Goal: Task Accomplishment & Management: Manage account settings

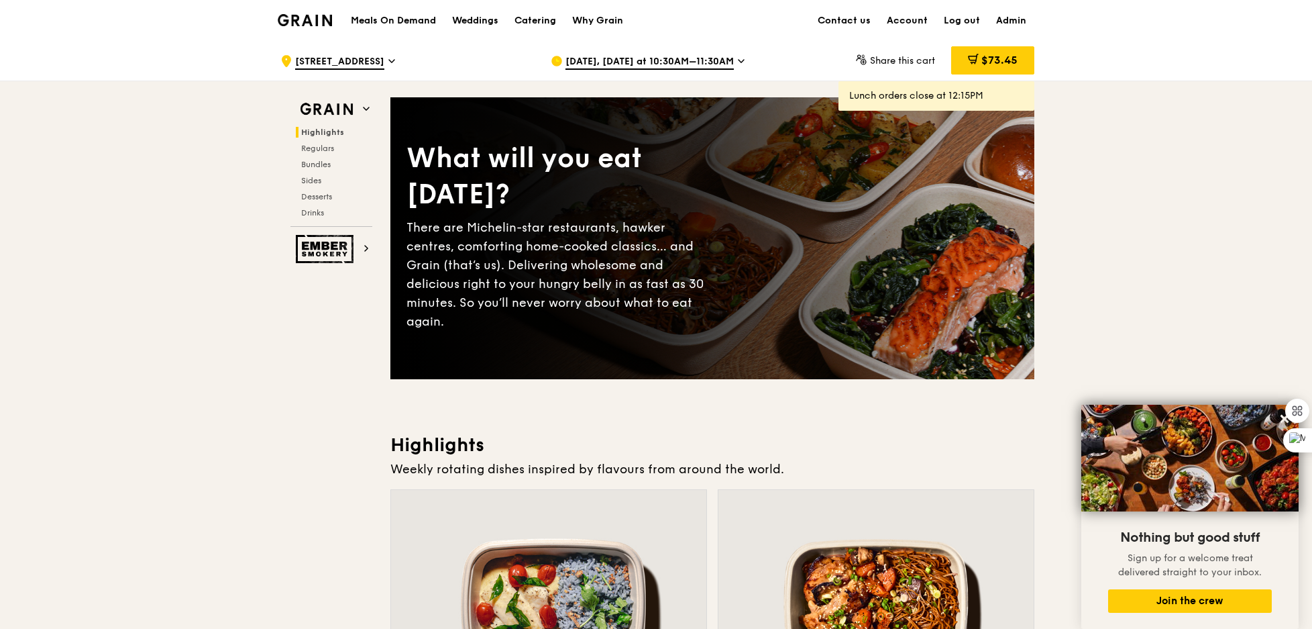
click at [408, 20] on h1 "Meals On Demand" at bounding box center [393, 20] width 85 height 13
click at [328, 160] on span "Bundles" at bounding box center [317, 164] width 32 height 9
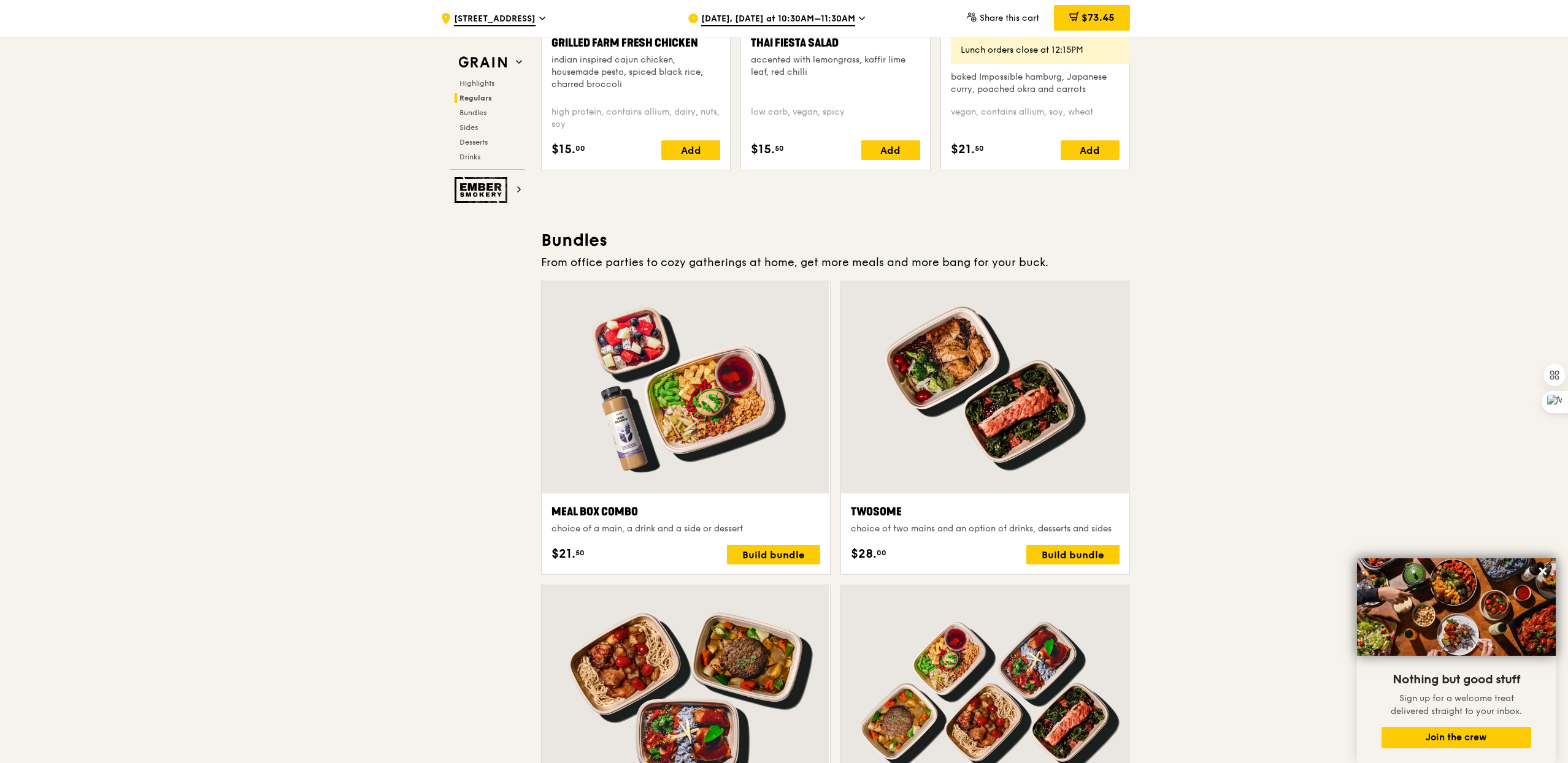
scroll to position [1544, 0]
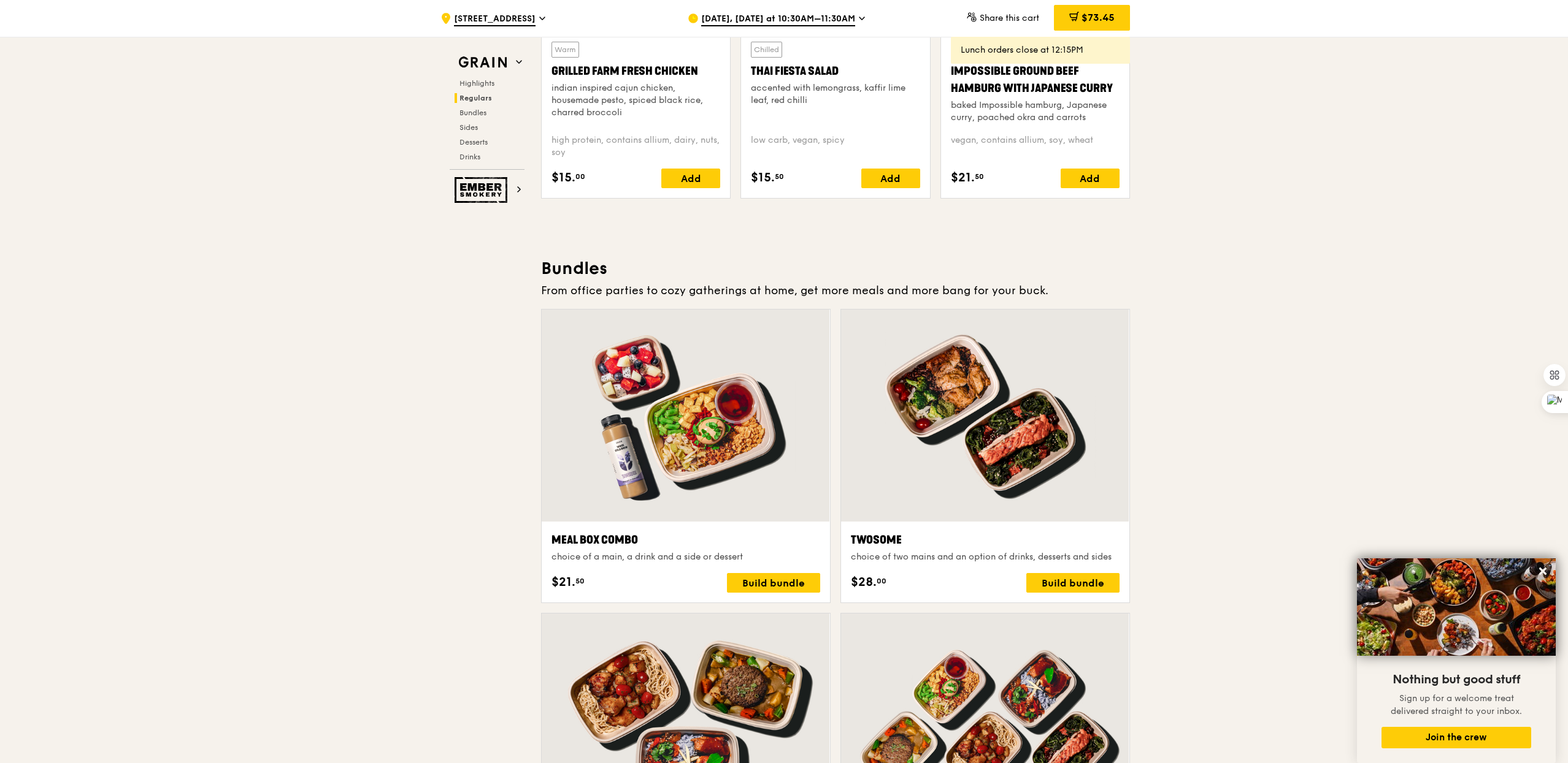
click at [831, 304] on div "Bundles From office parties to cozy gatherings at home, get more meals and more…" at bounding box center [836, 715] width 589 height 915
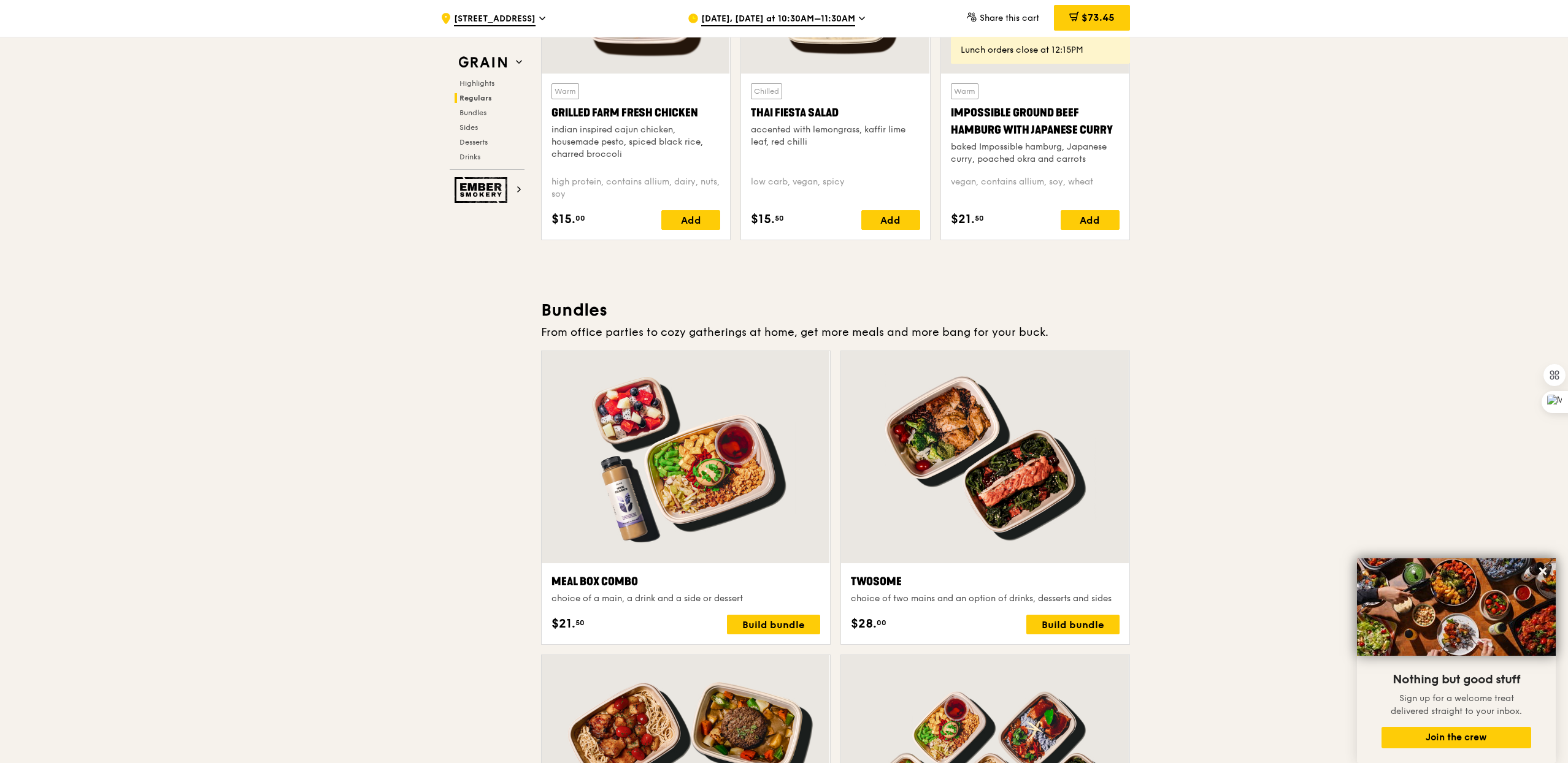
scroll to position [1413, 0]
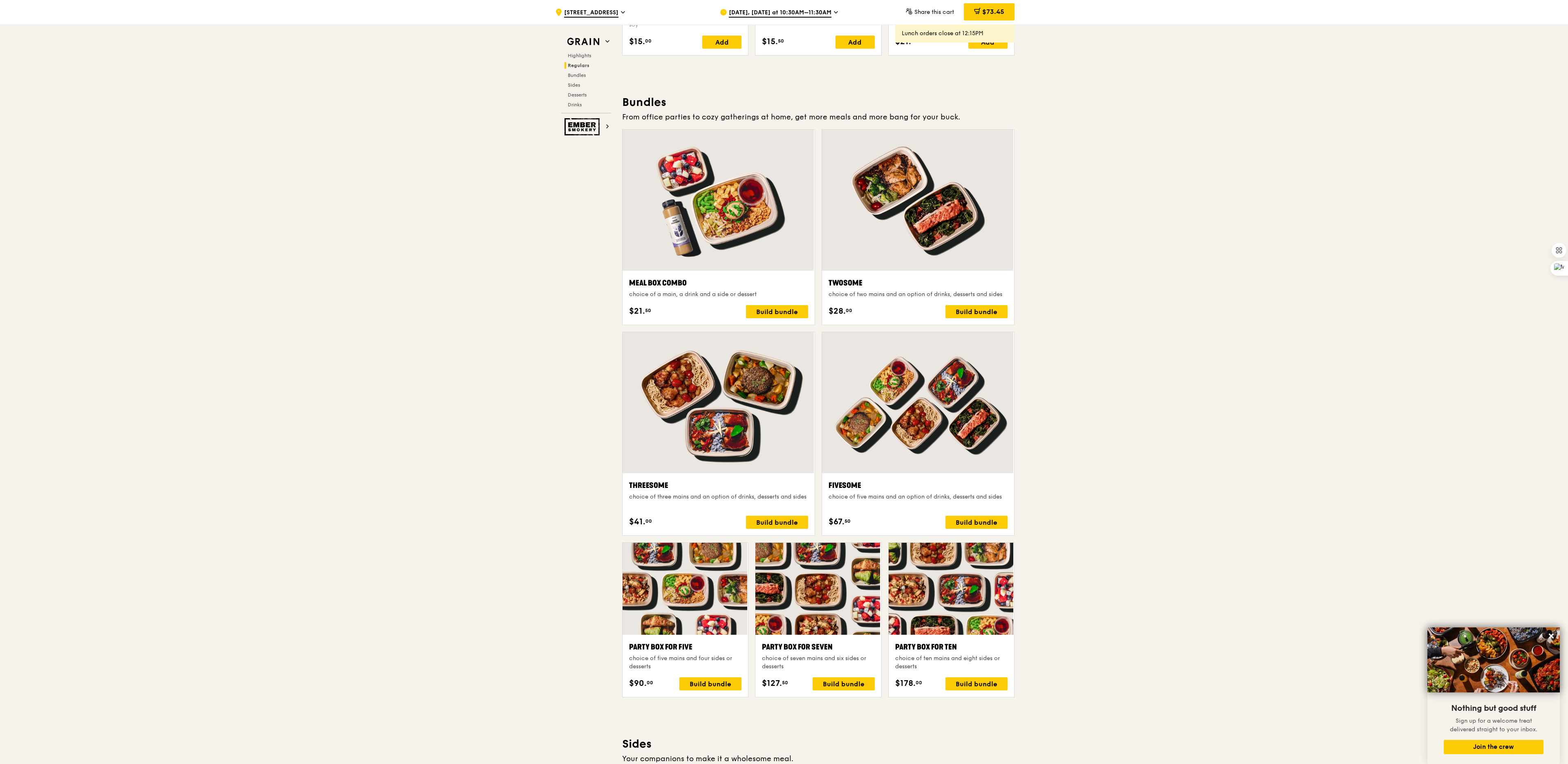
scroll to position [1079, 0]
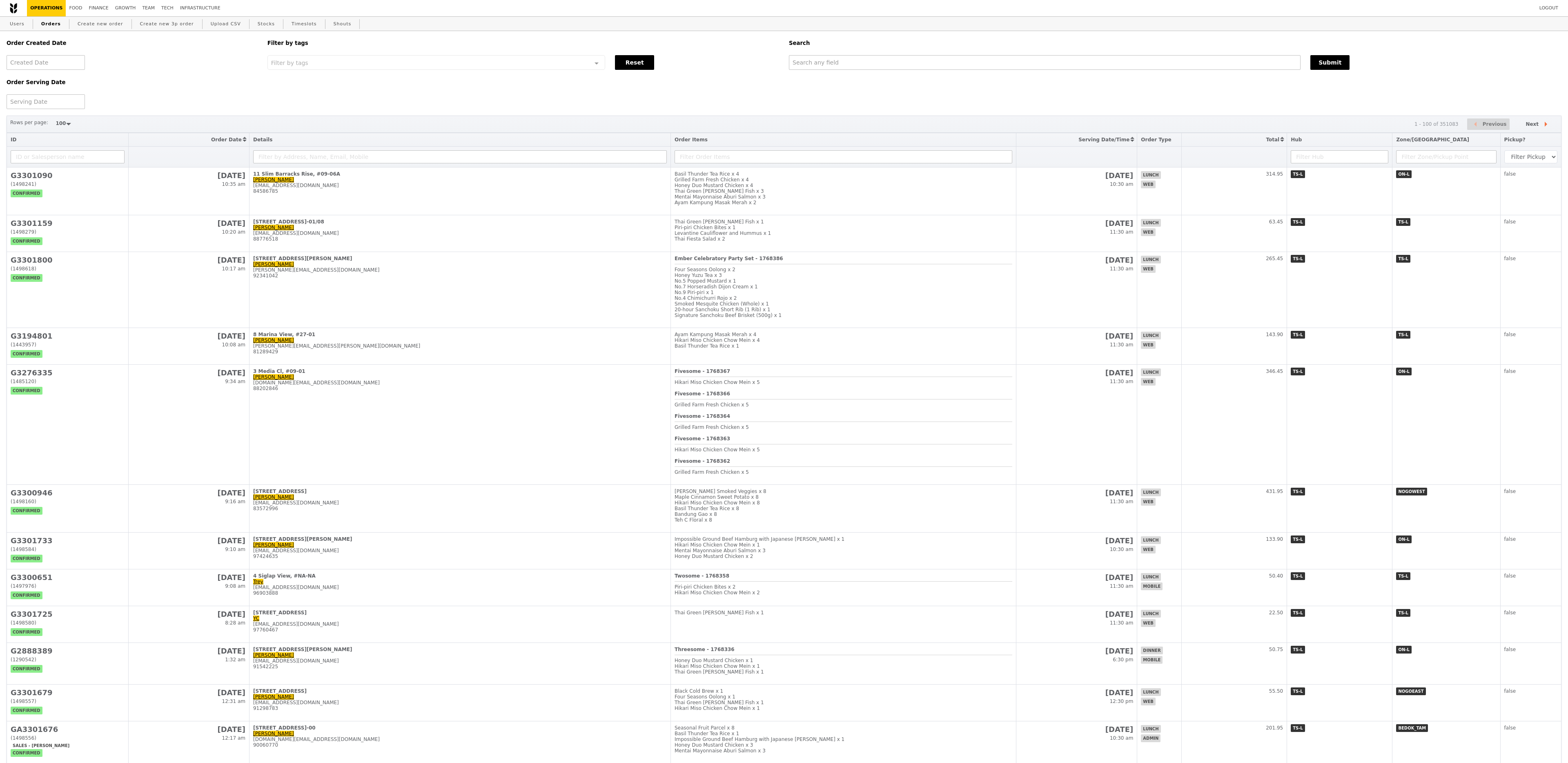
select select "100"
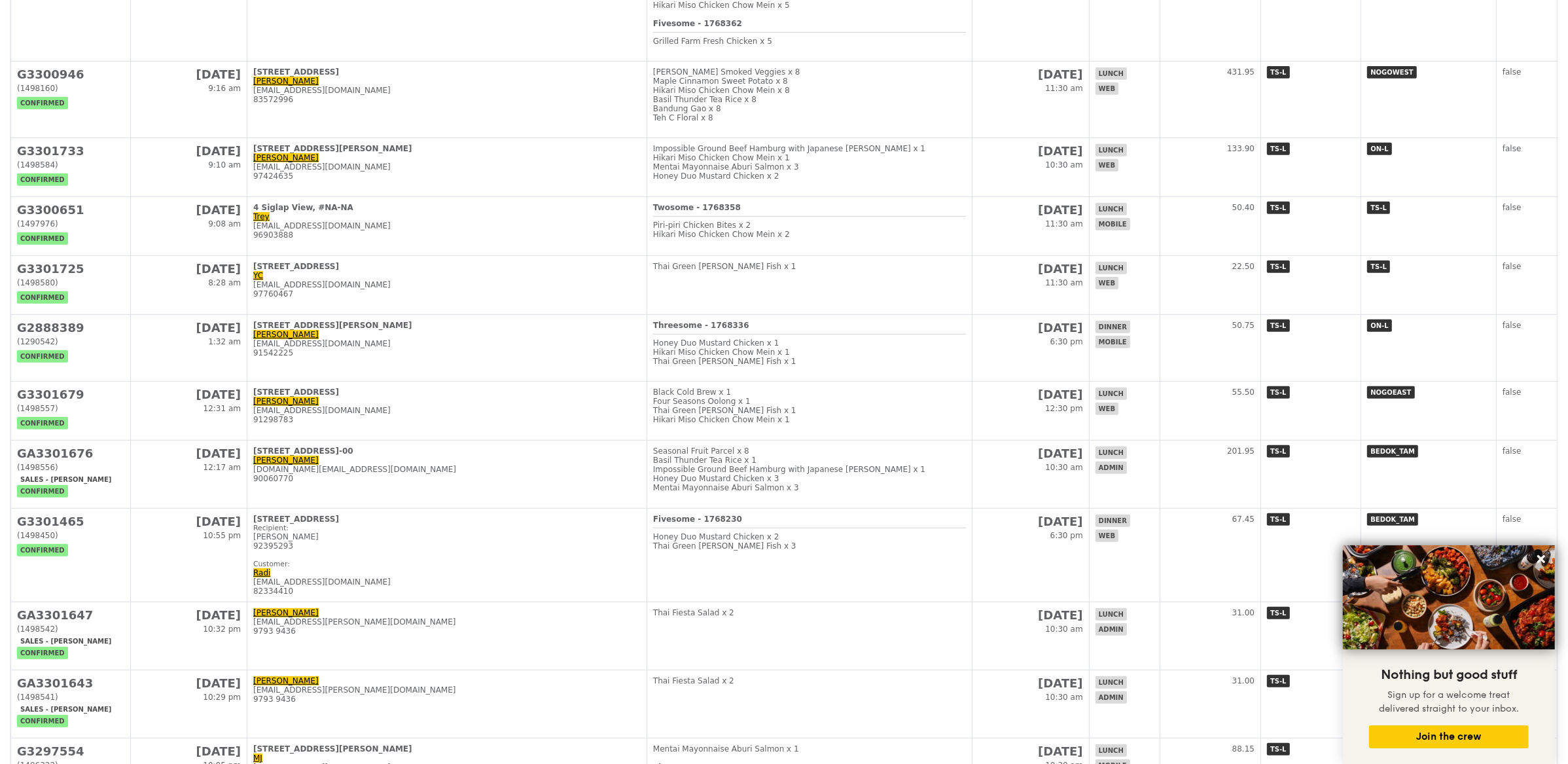
scroll to position [714, 0]
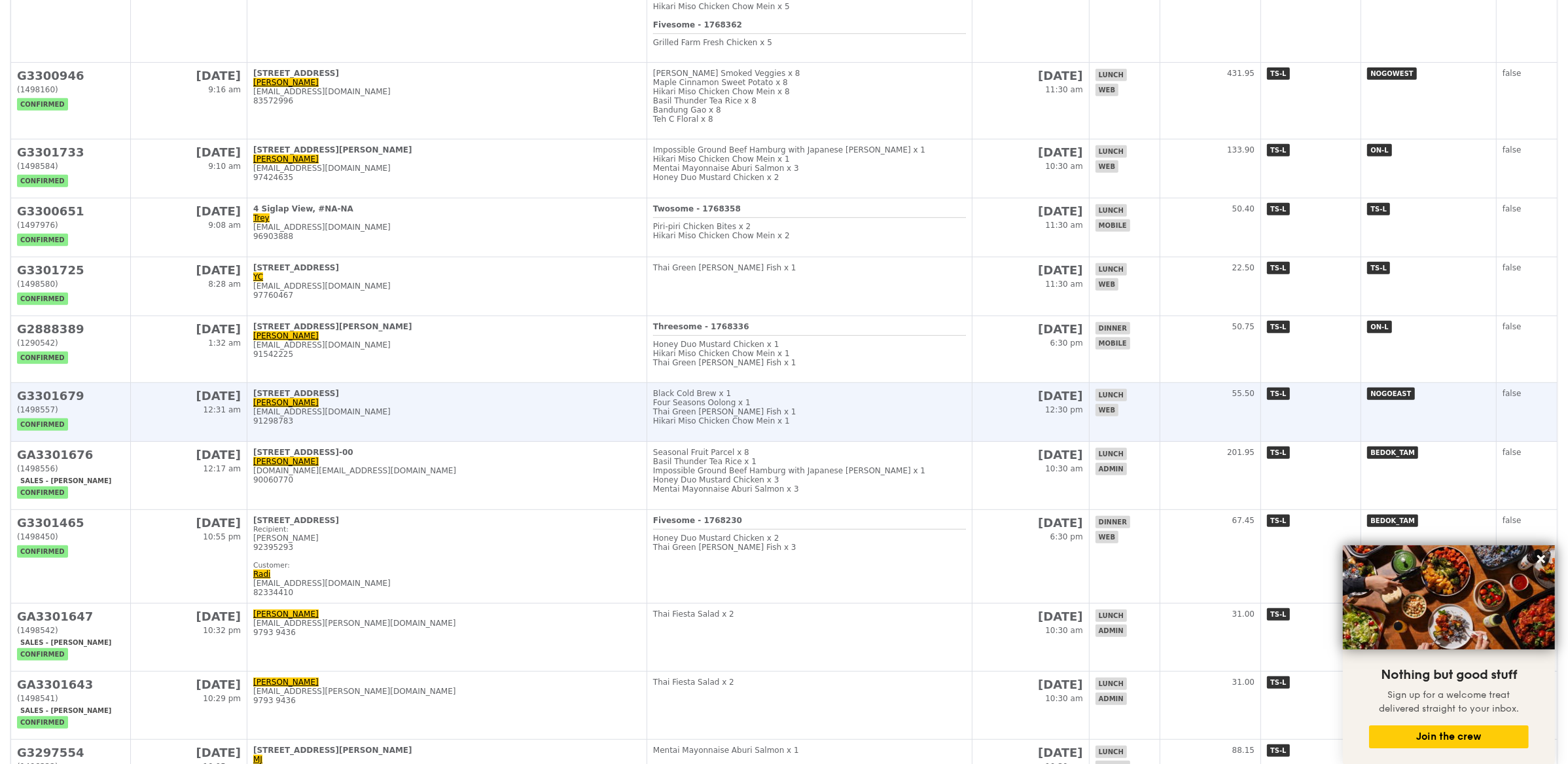
click at [516, 433] on td "359 Admiralty Drive, #12-196 Jin jinshuen@gmail.com 91298783" at bounding box center [448, 412] width 400 height 59
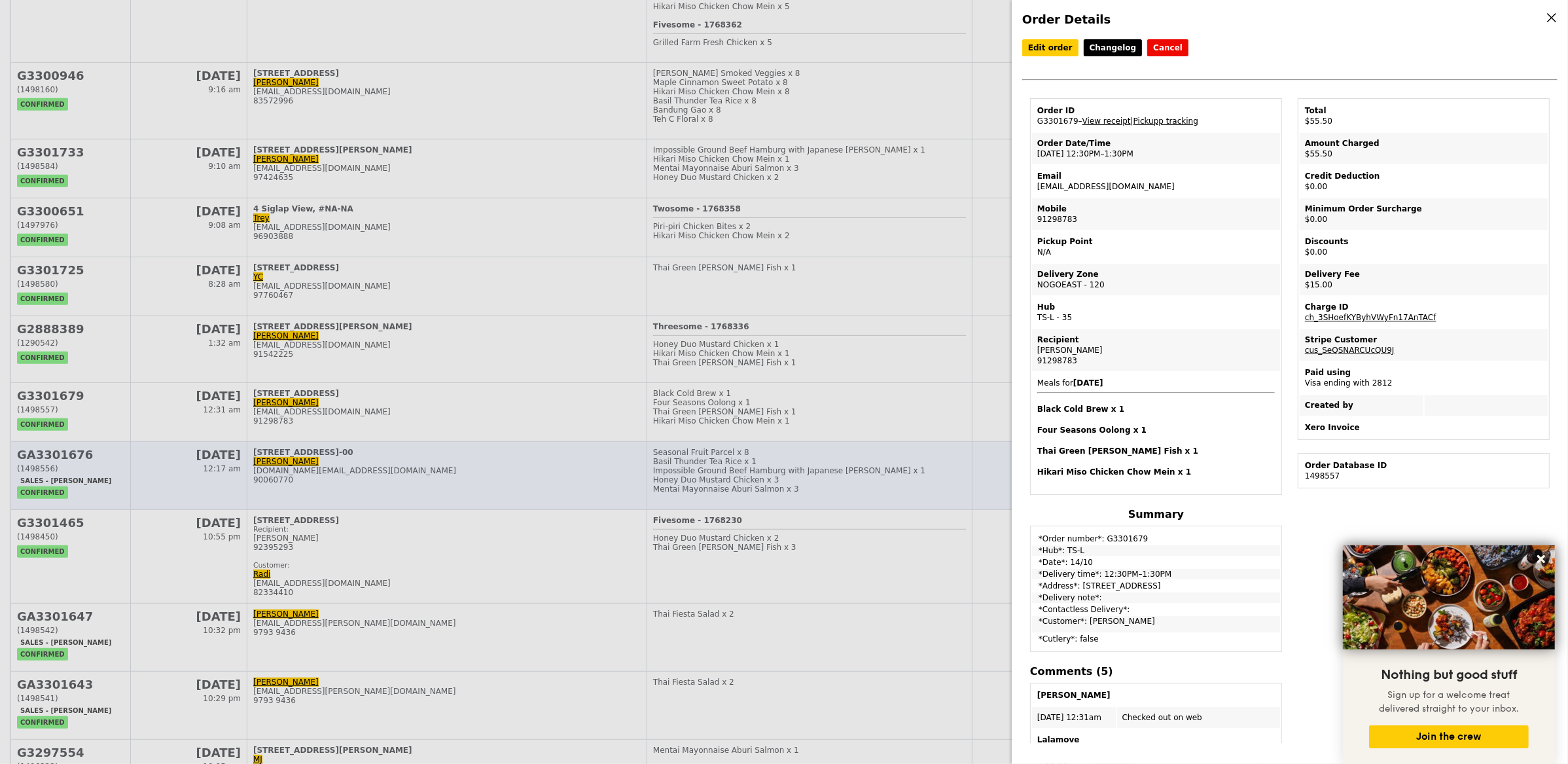
click at [489, 462] on div "Order Details Edit order Changelog Cancel Order ID G3301679 – View receipt | Pi…" at bounding box center [784, 382] width 1568 height 764
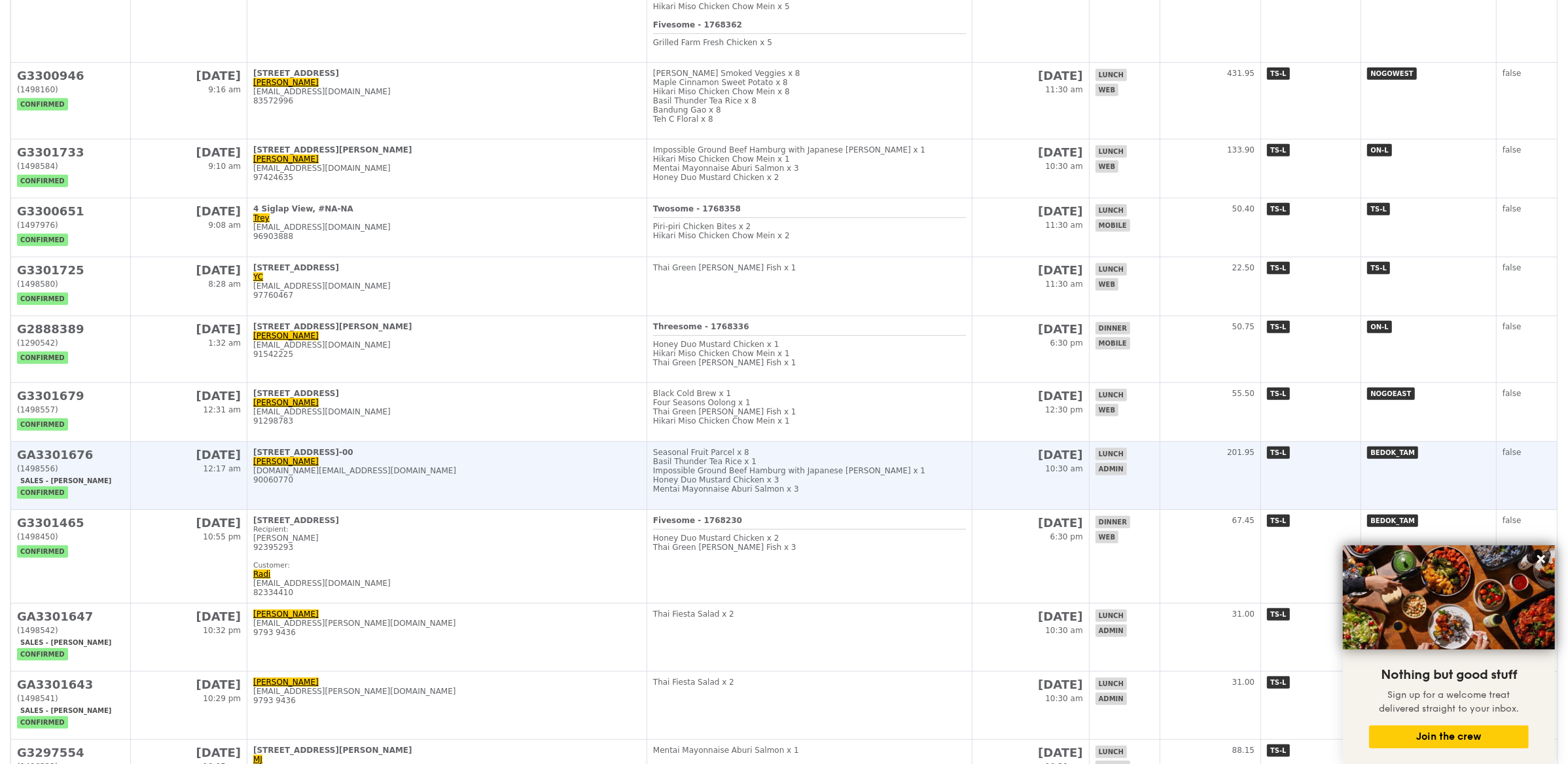
click at [489, 466] on div "jasmine.ong@amd.com" at bounding box center [447, 470] width 387 height 9
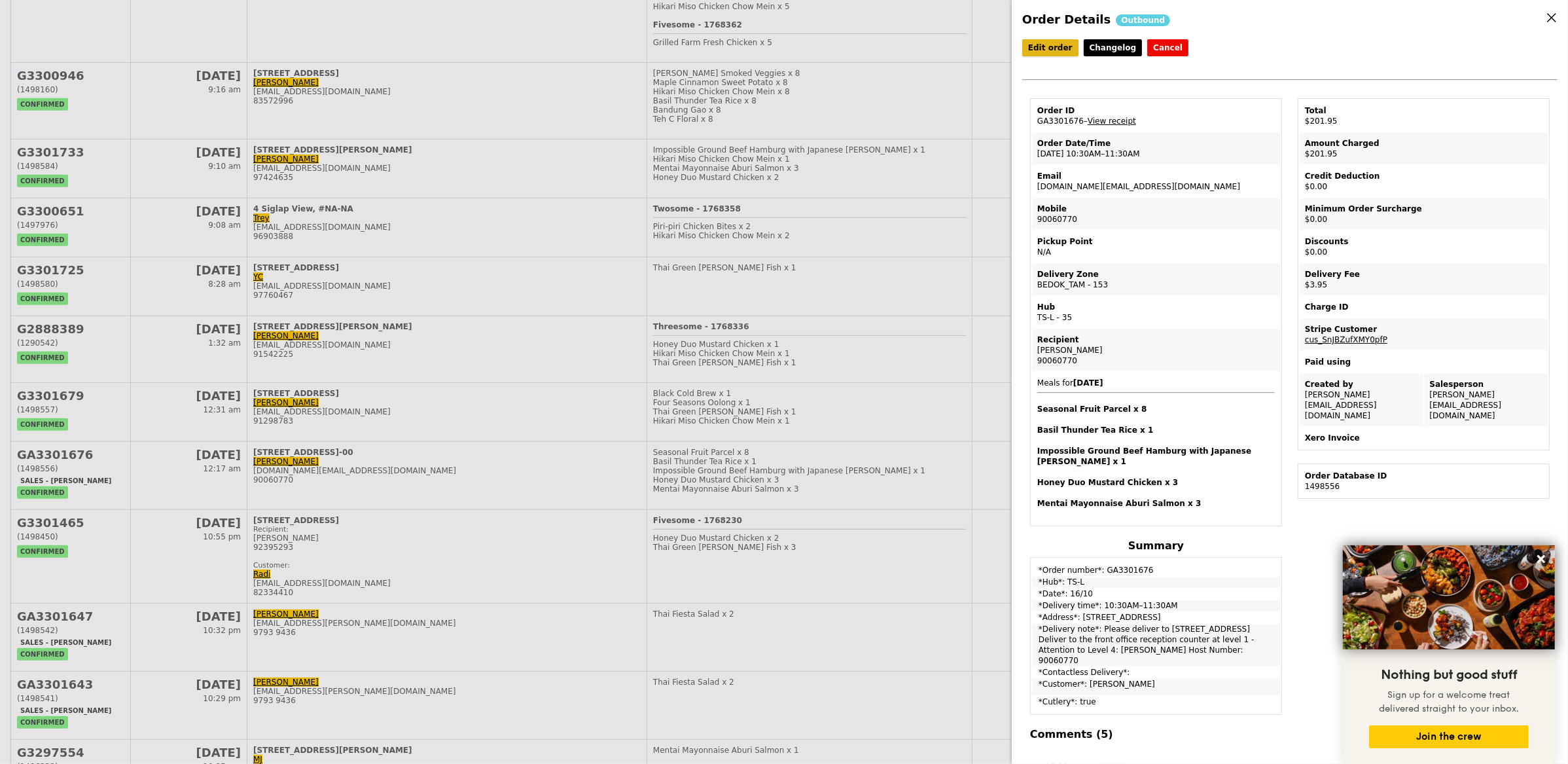
click at [1043, 45] on link "Edit order" at bounding box center [1051, 47] width 57 height 17
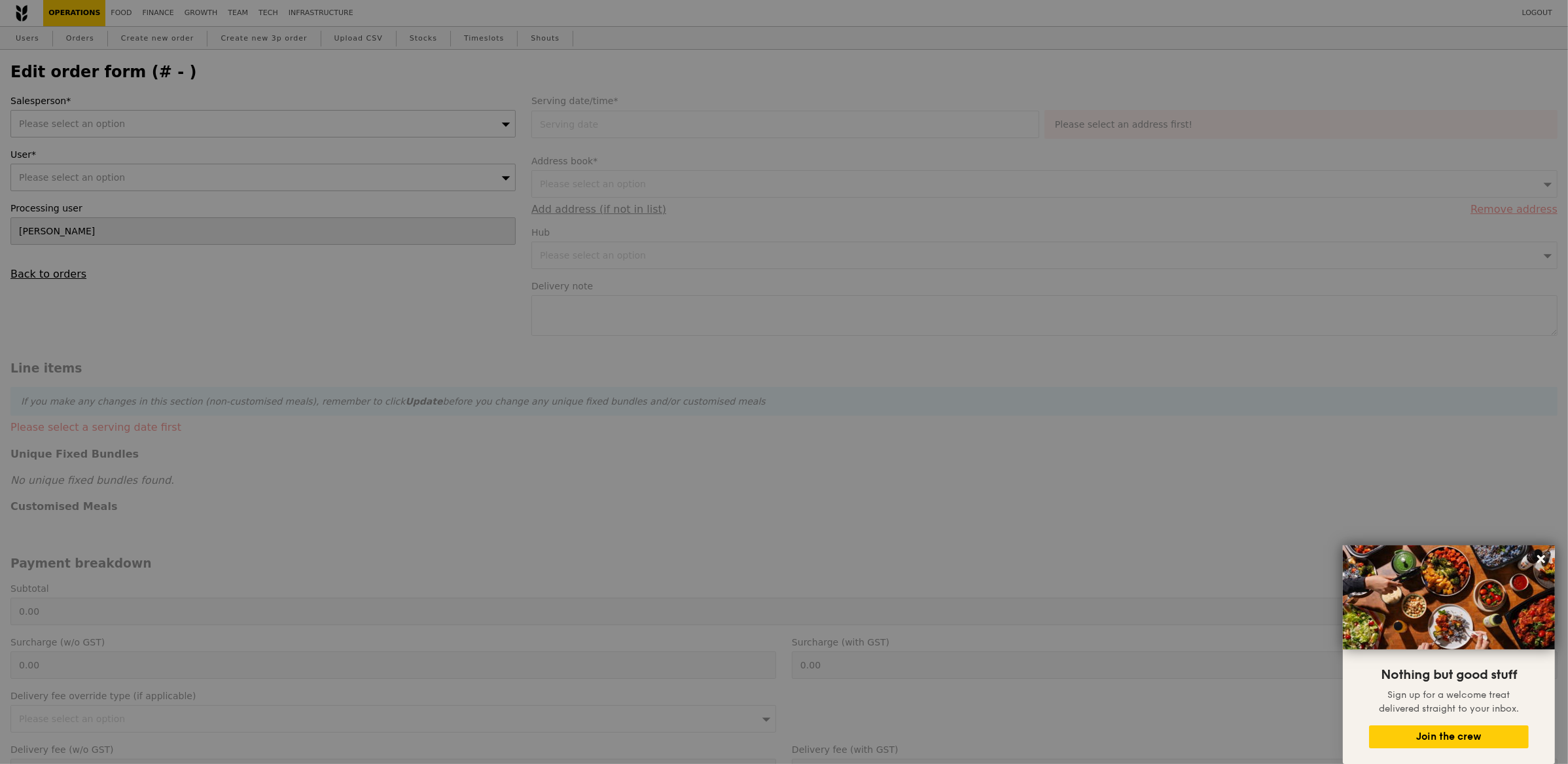
type input "16 Oct 2025"
type textarea "Please deliver to 5 Changi Business Park Vista #04-00 Singapore 486040 Deliver …"
type input "198.00"
type input "3.62"
type input "3.95"
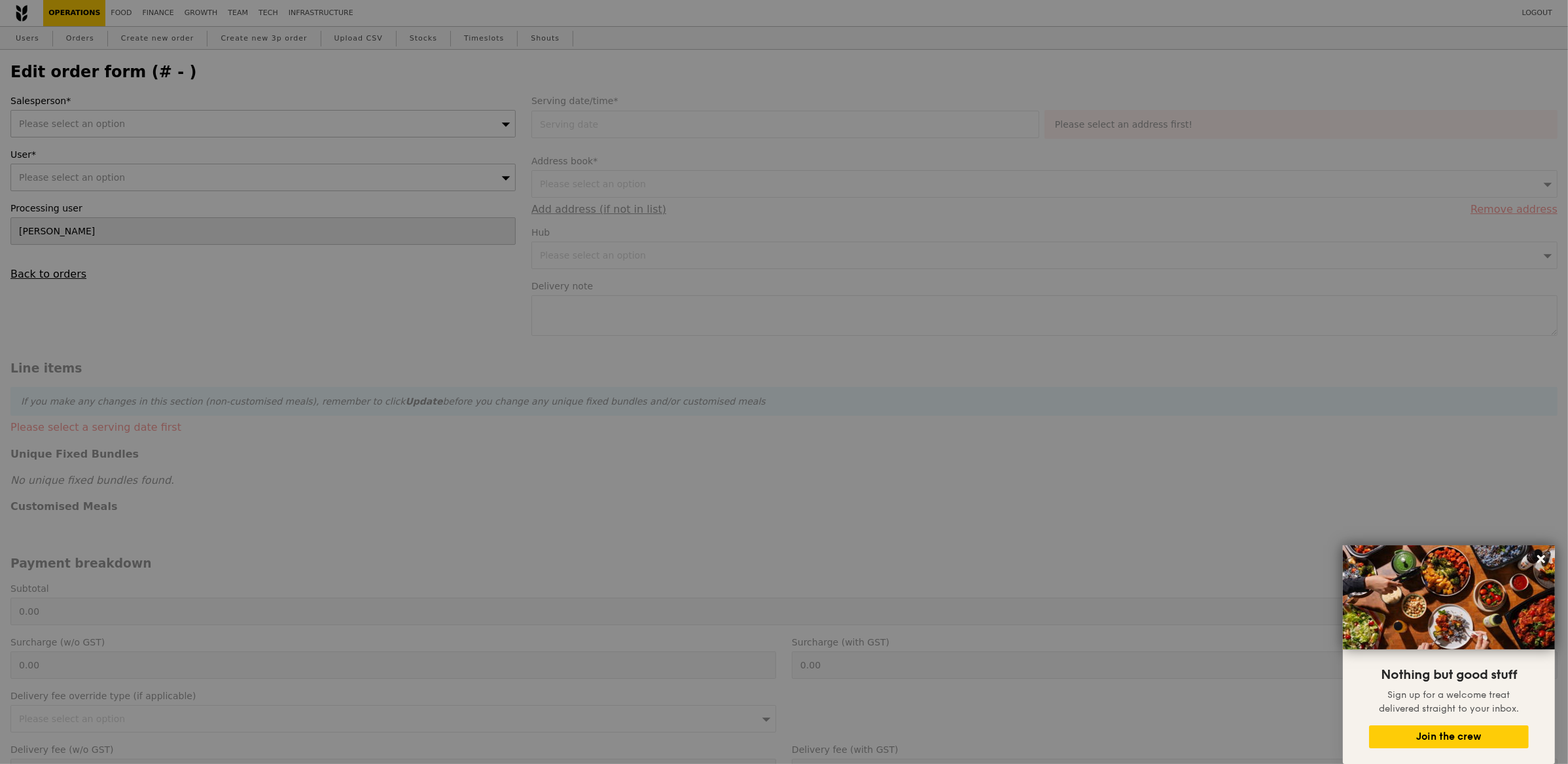
type input "201.95"
checkbox input "true"
type input "Loading..."
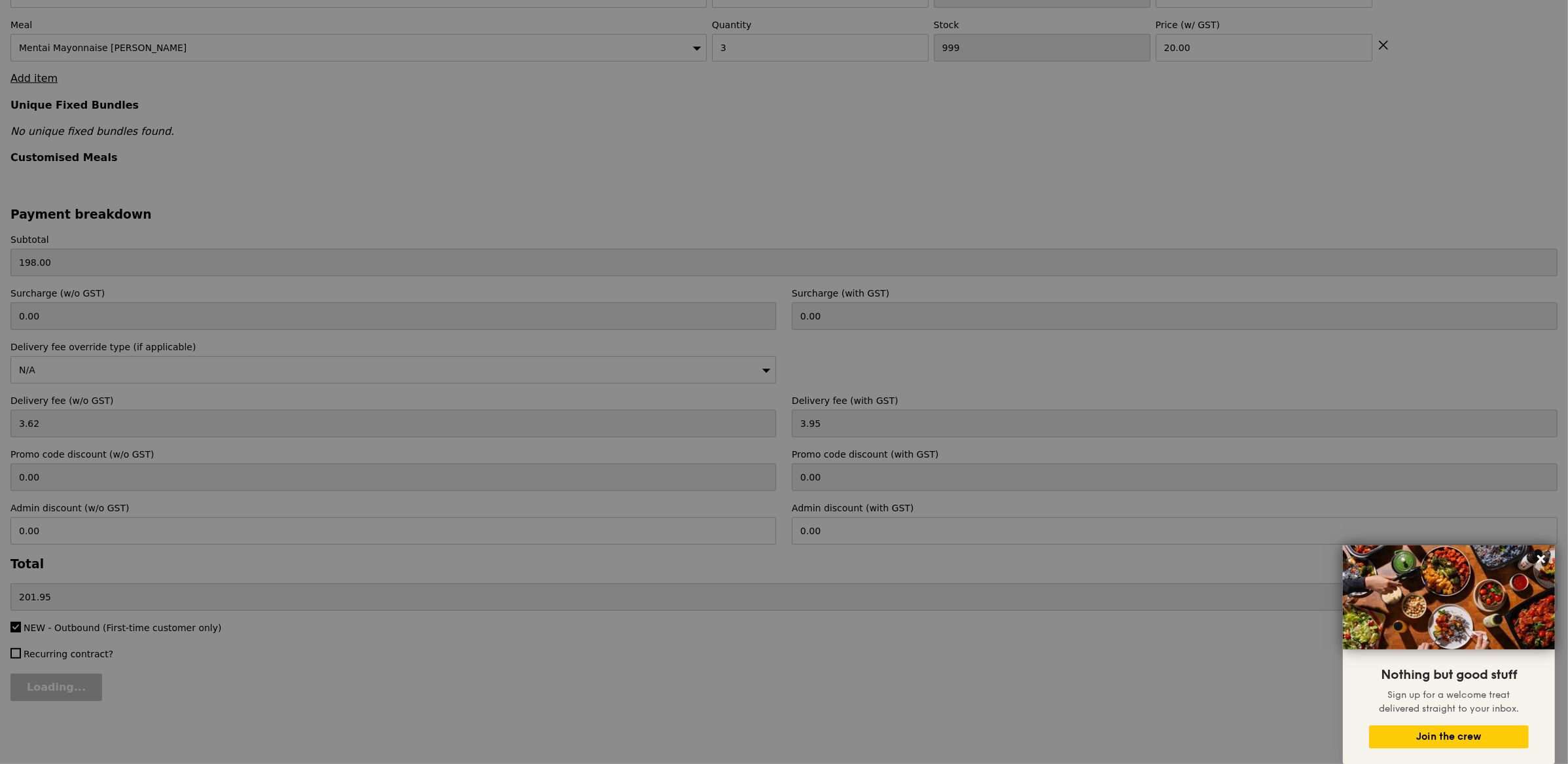
type input "480"
type input "487"
type input "492"
type input "477"
type input "482"
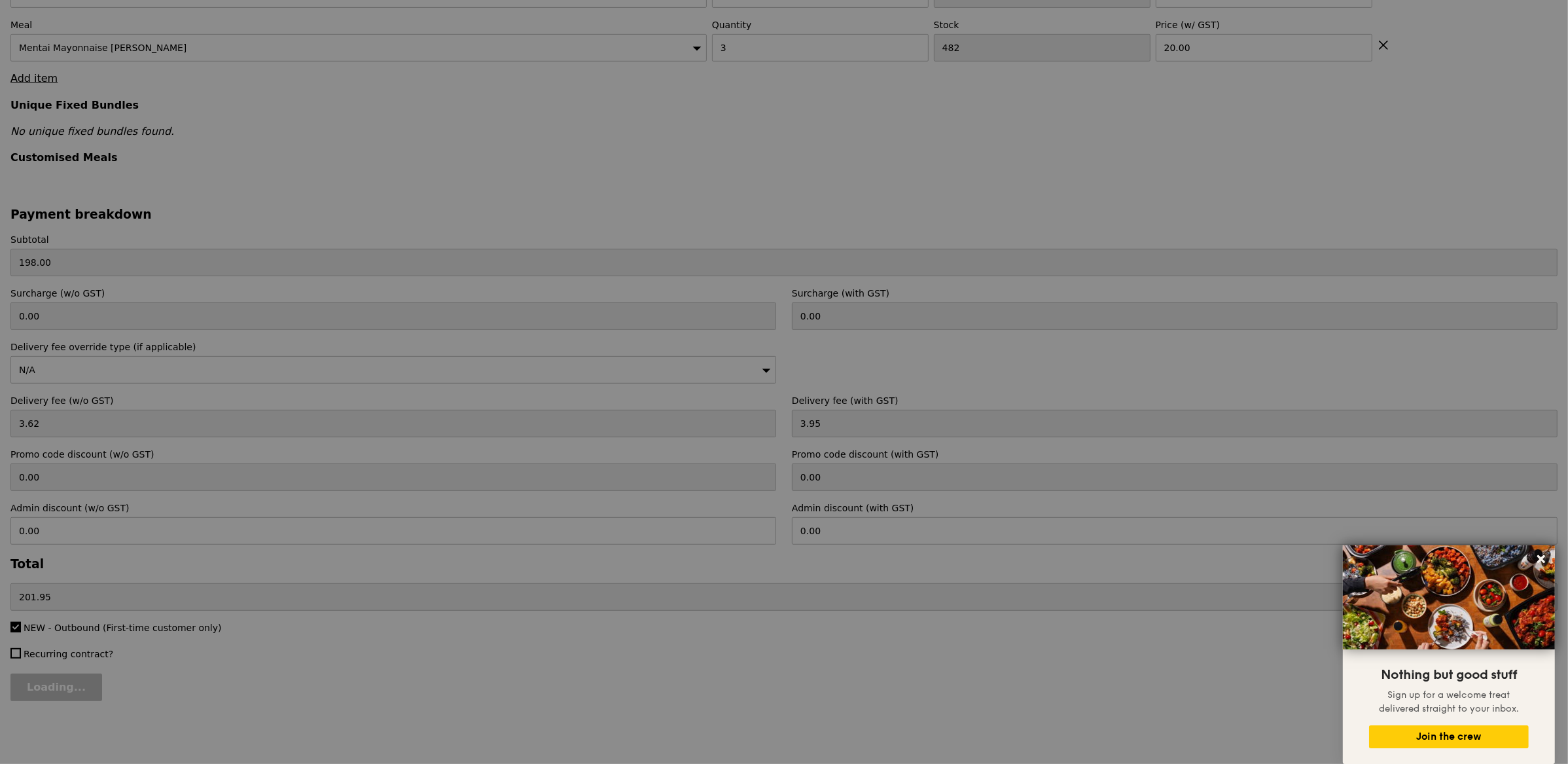
type input "Update"
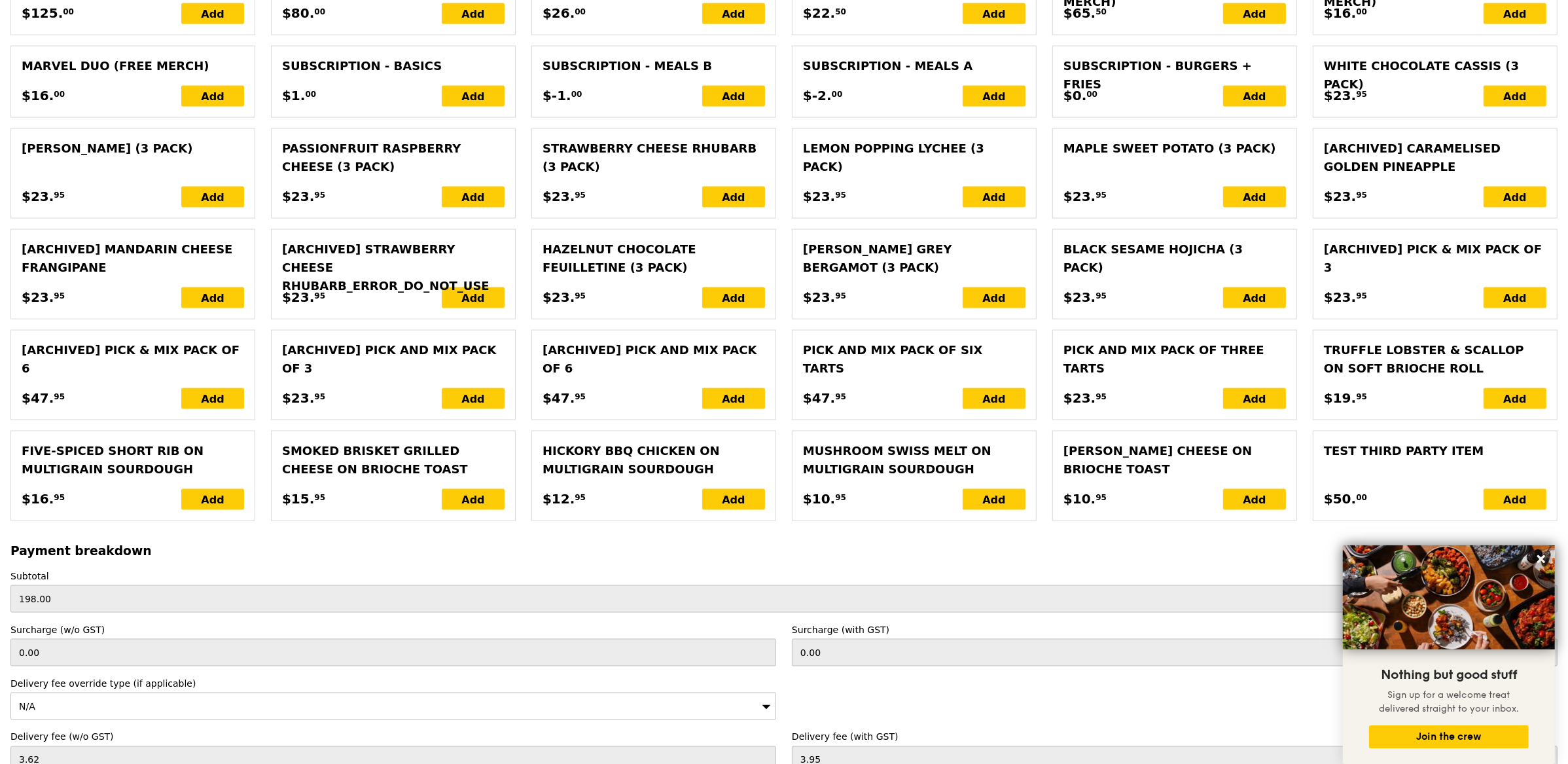
scroll to position [2754, 0]
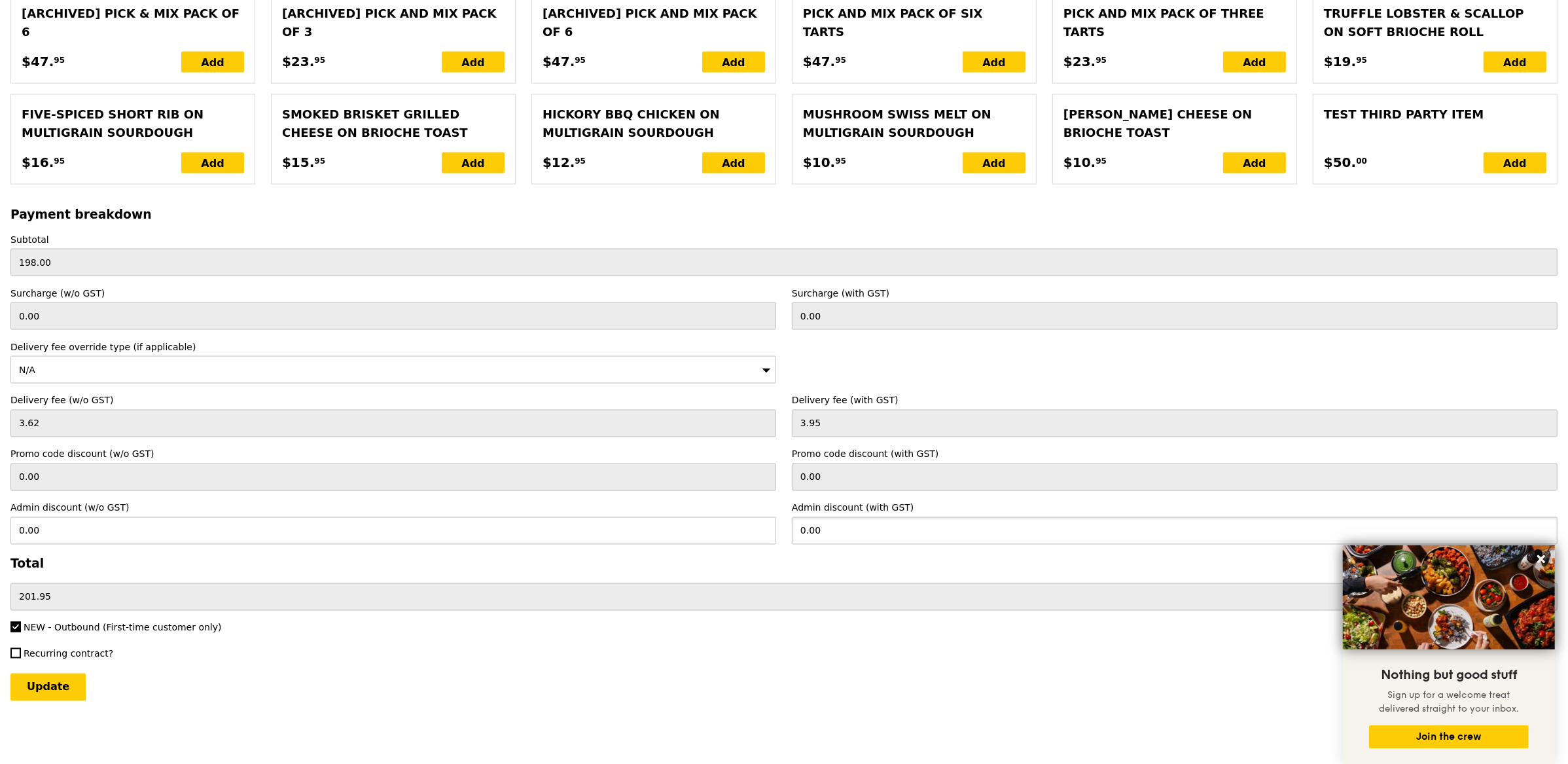
click at [852, 536] on input "0.00" at bounding box center [1175, 531] width 766 height 27
type input "0"
type input "9.9"
type input "9.08"
type input "192.05"
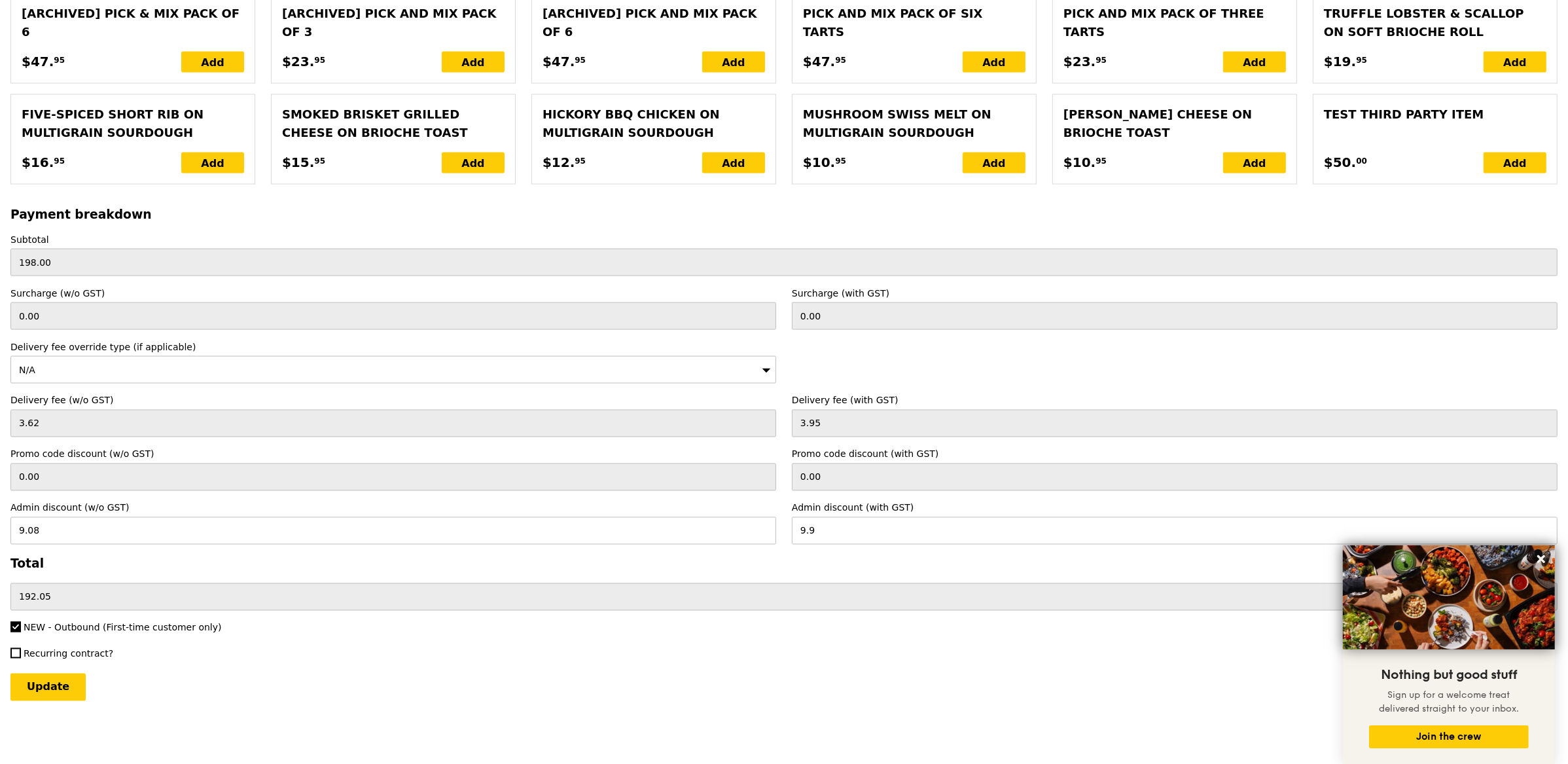
click at [870, 367] on div "Delivery fee override type (if applicable) N/A" at bounding box center [784, 362] width 1563 height 43
type input "Loading..."
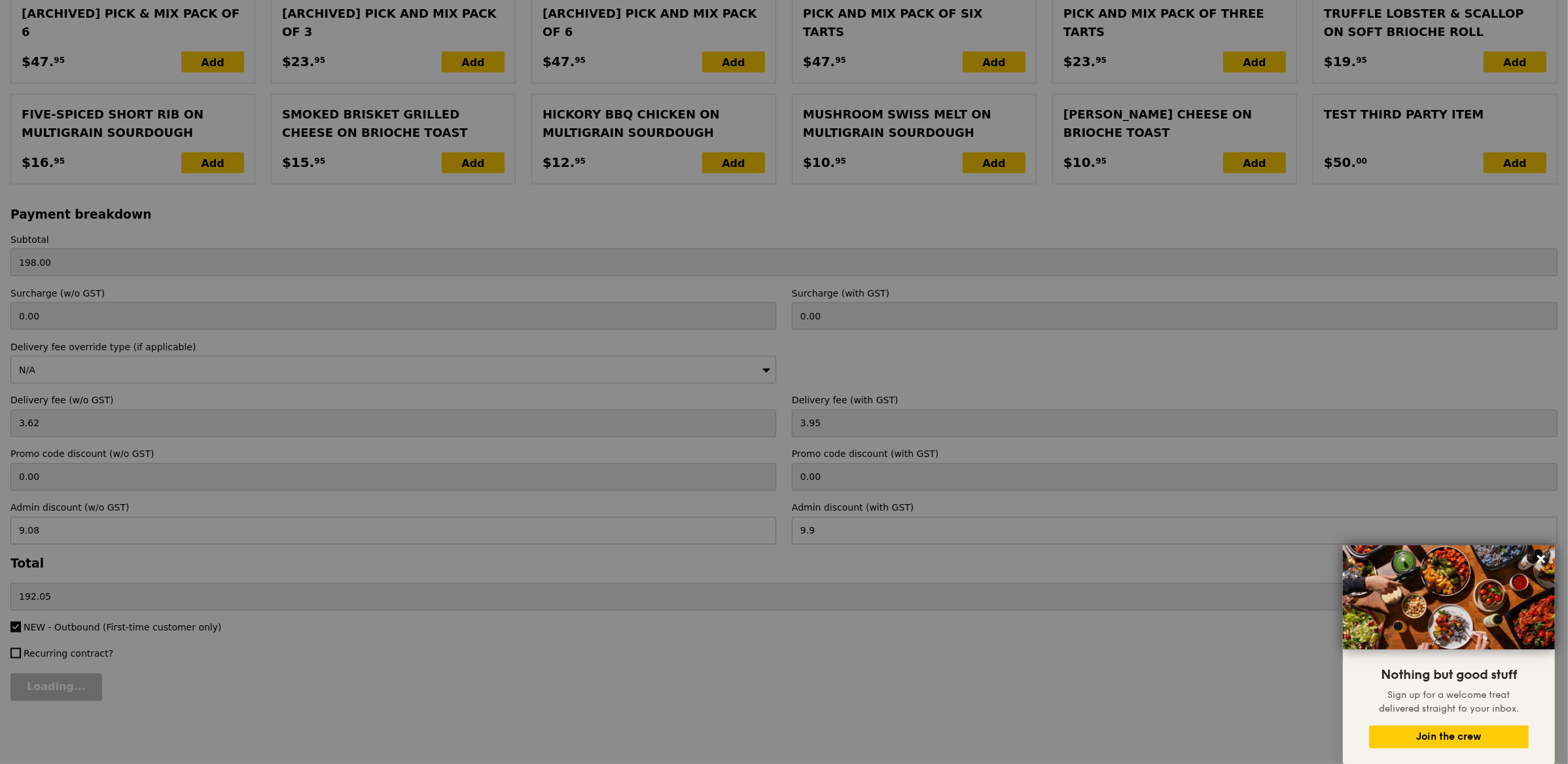
type input "0.00"
type input "9.90"
type input "0.00"
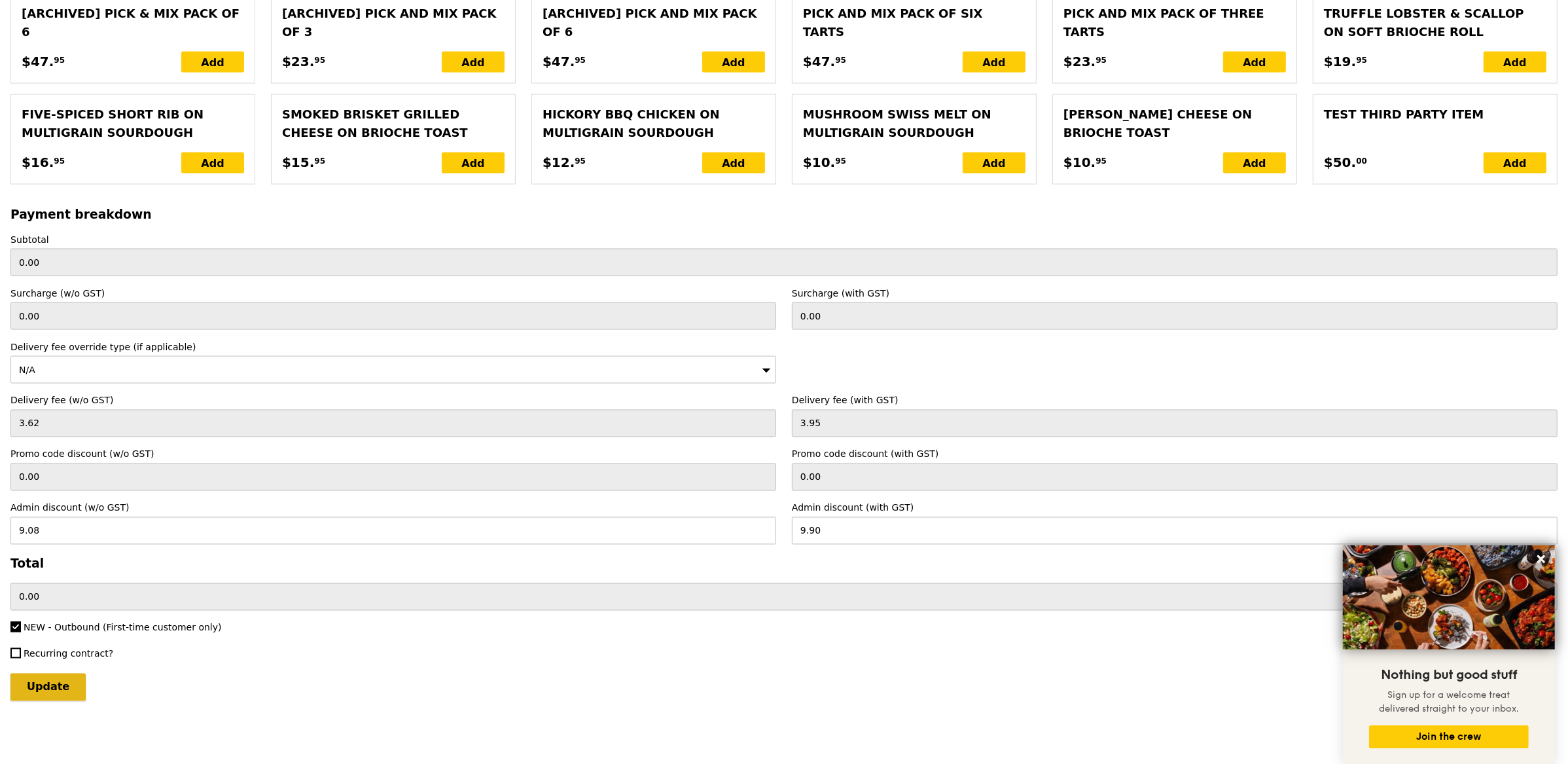
click at [65, 696] on input "Update" at bounding box center [48, 687] width 75 height 27
type input "Loading..."
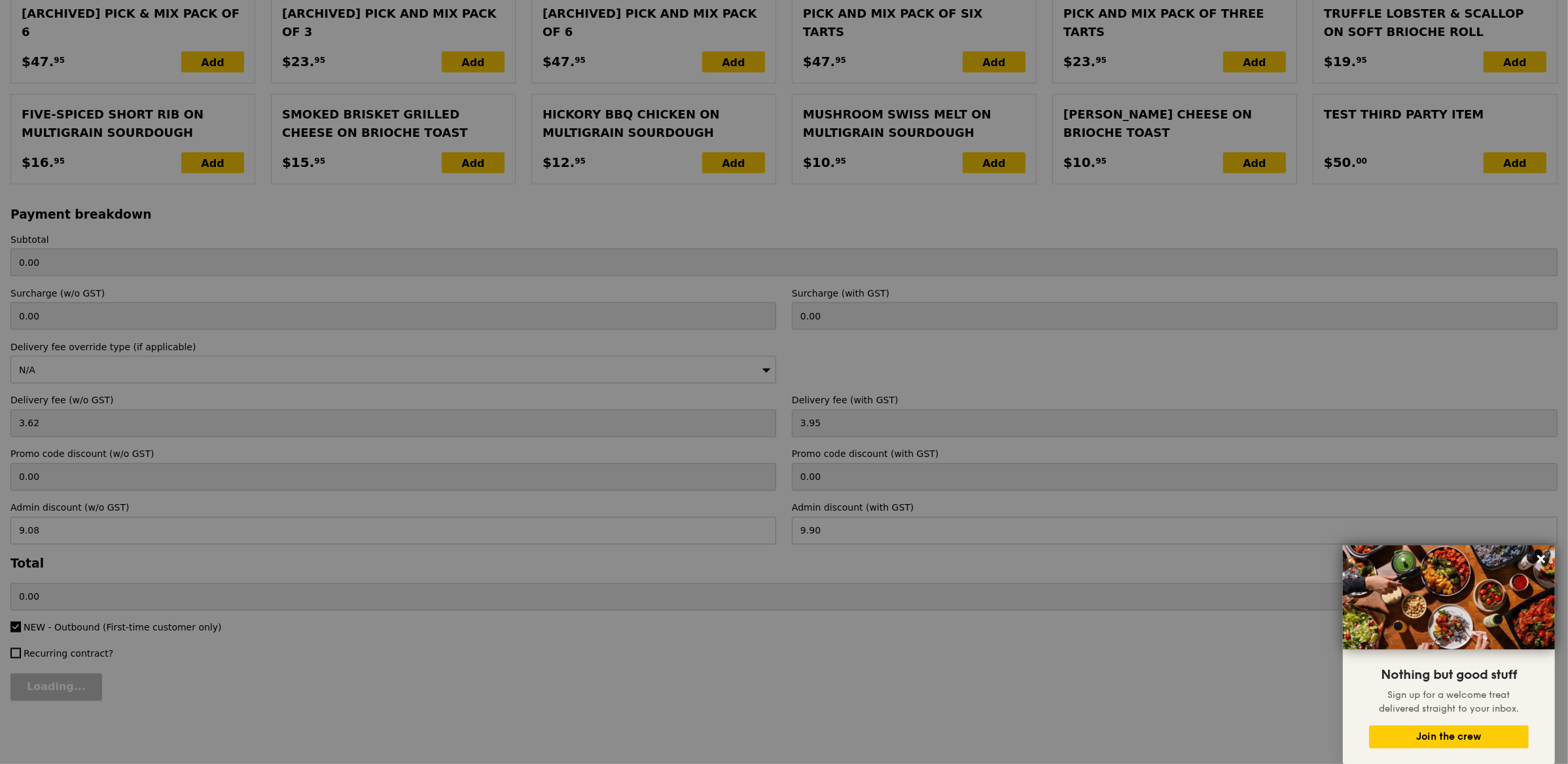
type input "198.00"
type input "192.05"
type input "Update"
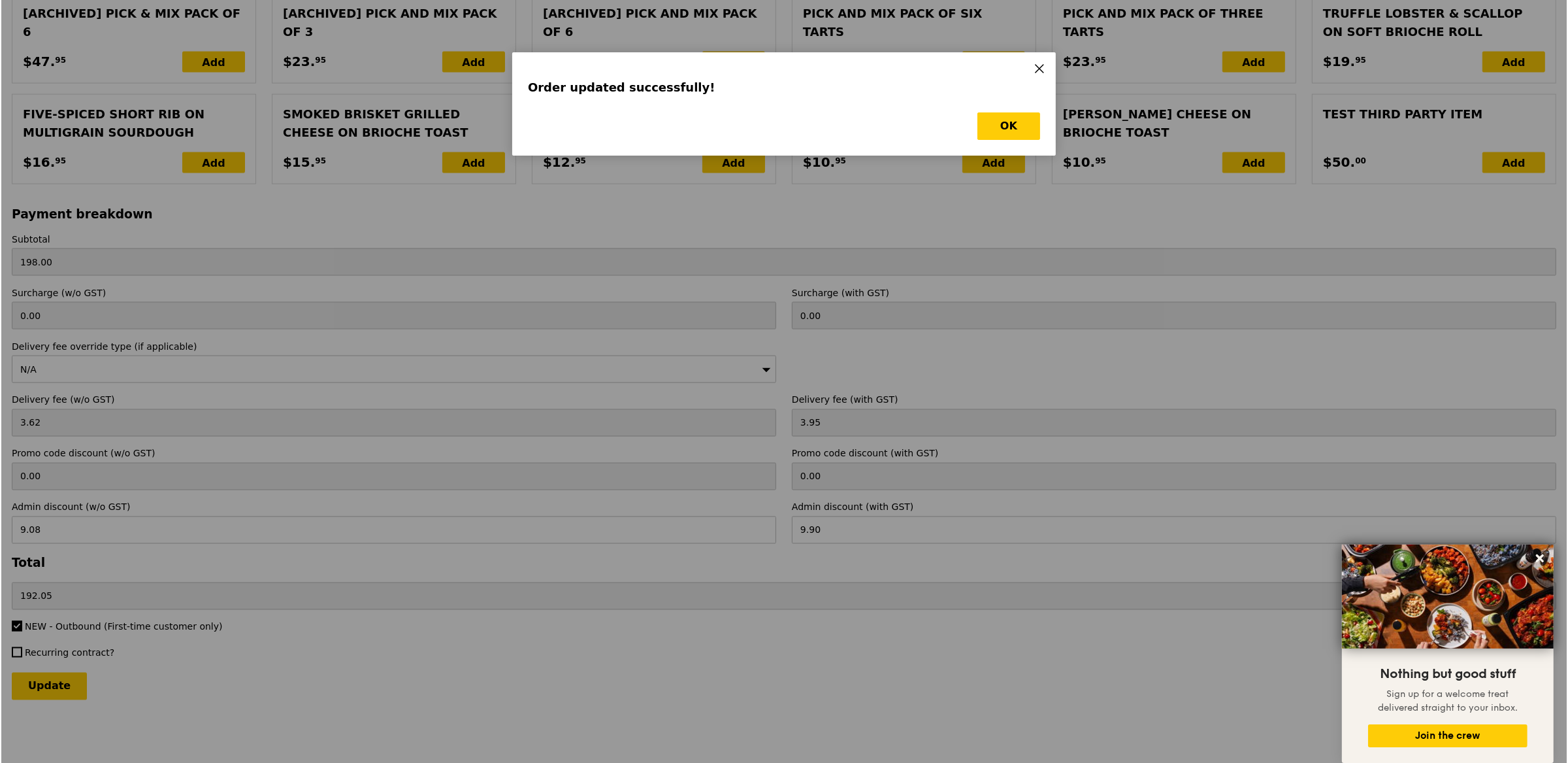
scroll to position [0, 0]
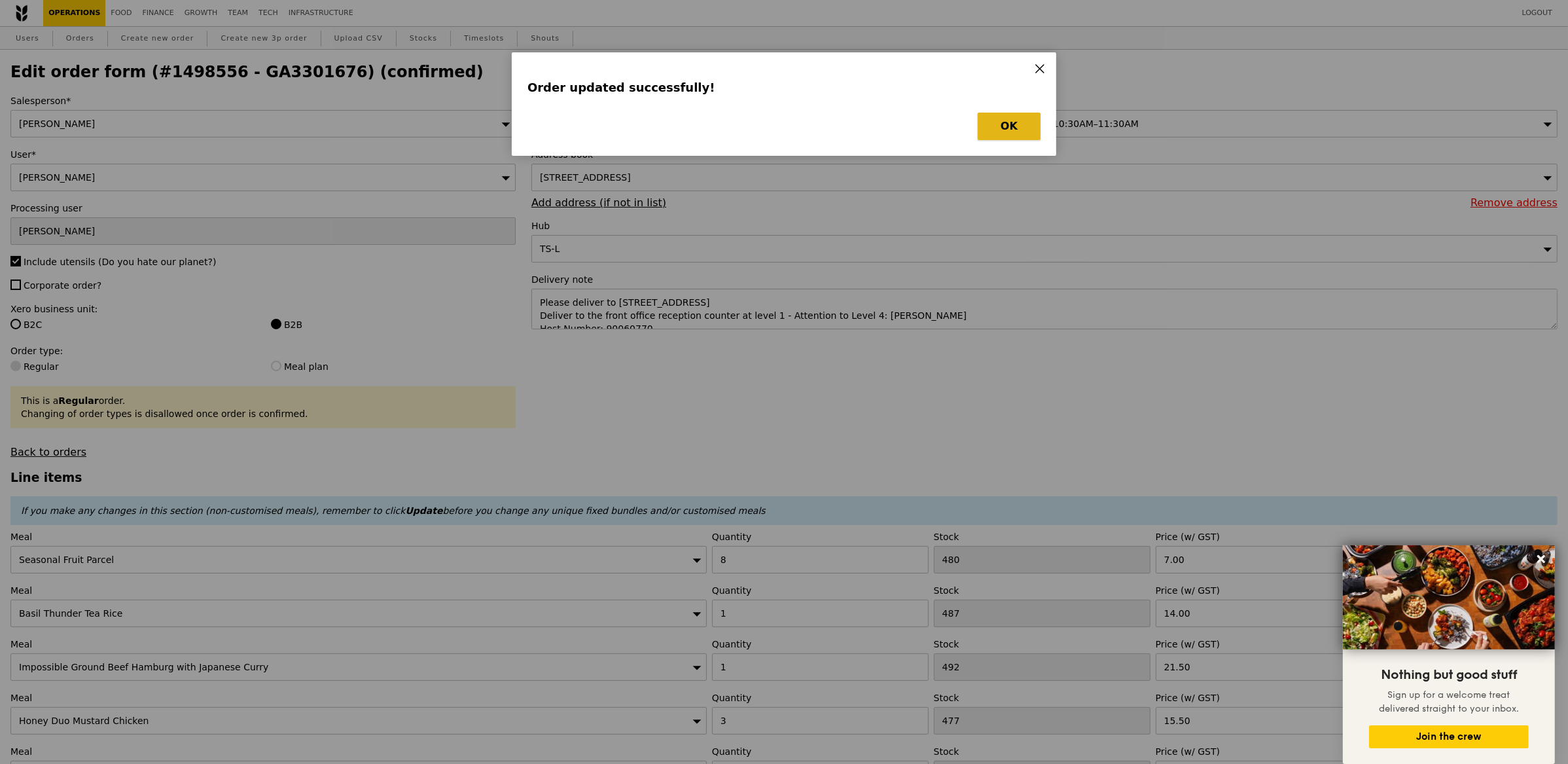
click at [1005, 124] on button "OK" at bounding box center [1009, 126] width 62 height 27
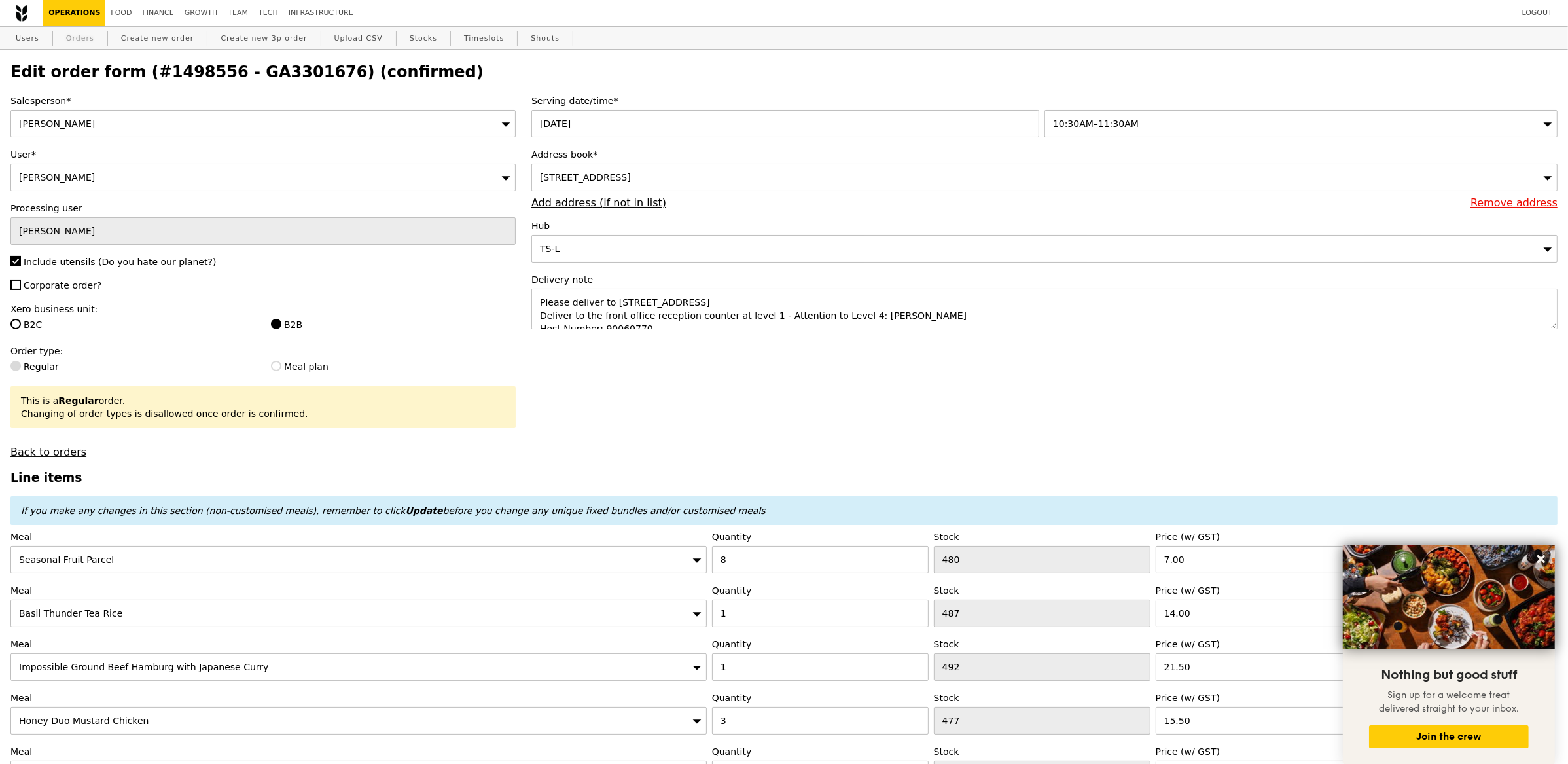
click at [98, 38] on link "Orders" at bounding box center [80, 39] width 39 height 23
select select "100"
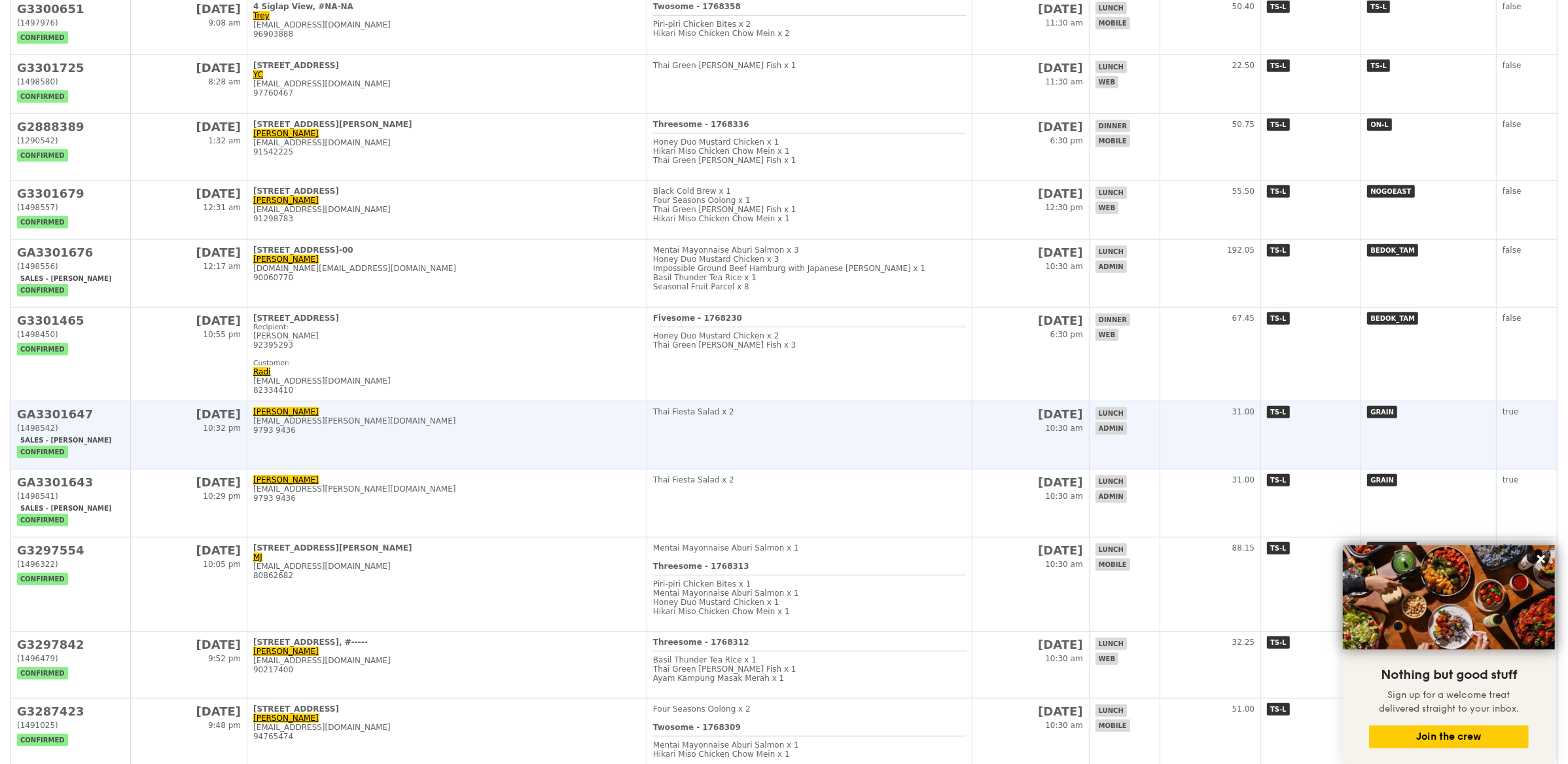
scroll to position [910, 0]
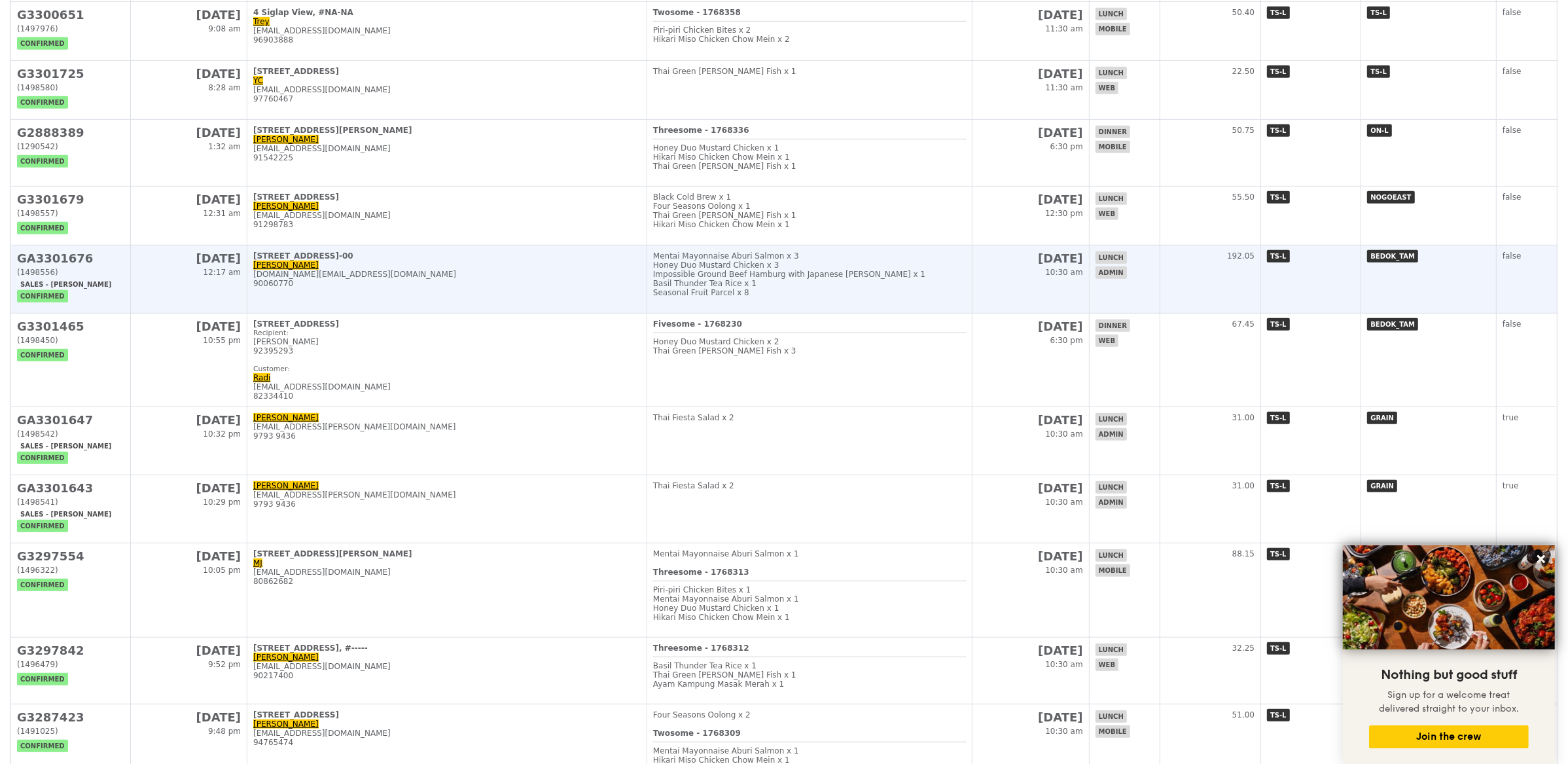
click at [503, 279] on div "90060770" at bounding box center [447, 283] width 387 height 9
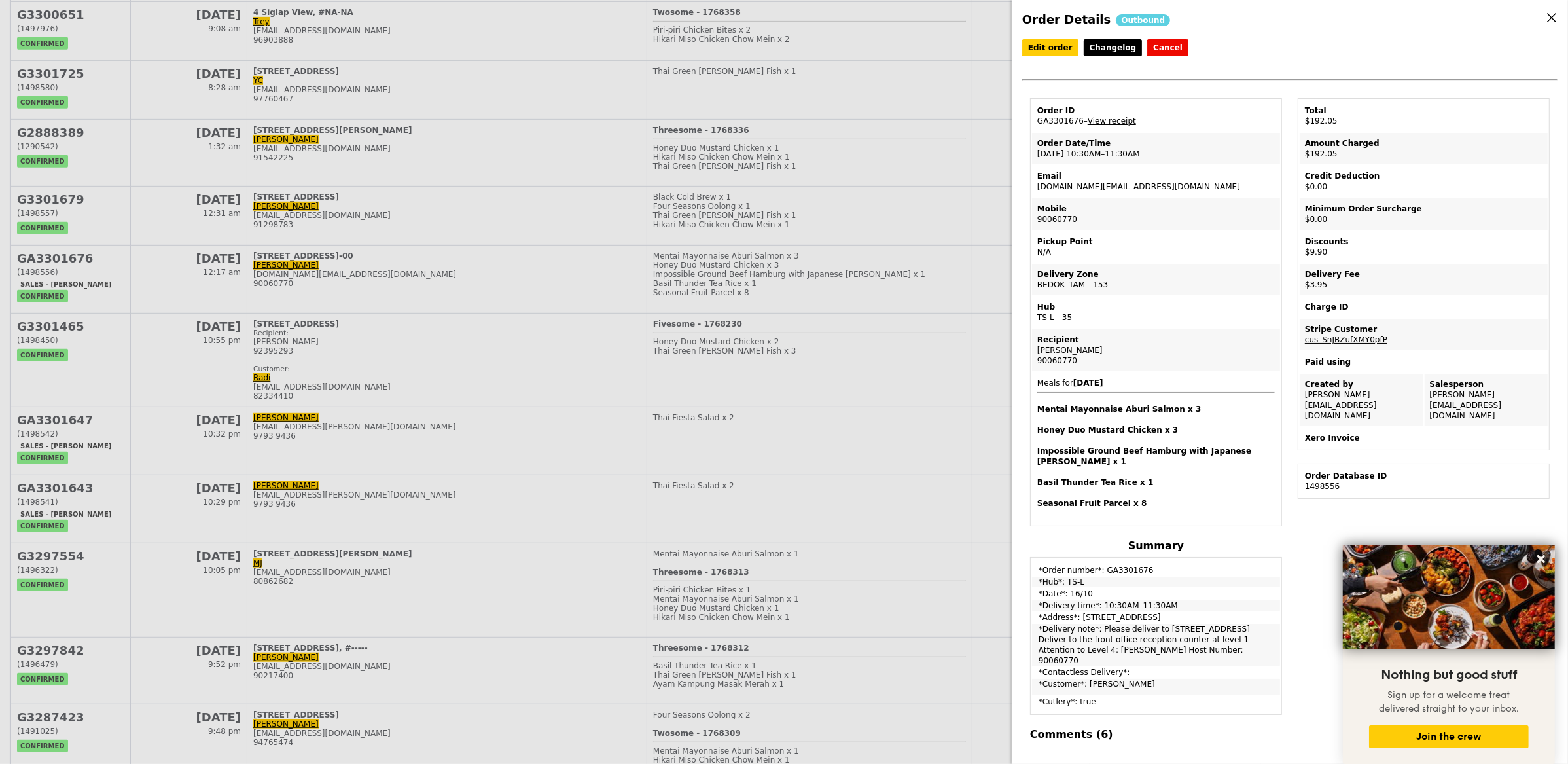
click at [1114, 126] on td "Order ID GA3301676 – View receipt" at bounding box center [1156, 116] width 248 height 31
click at [1114, 120] on link "View receipt" at bounding box center [1112, 120] width 49 height 9
